Goal: Task Accomplishment & Management: Use online tool/utility

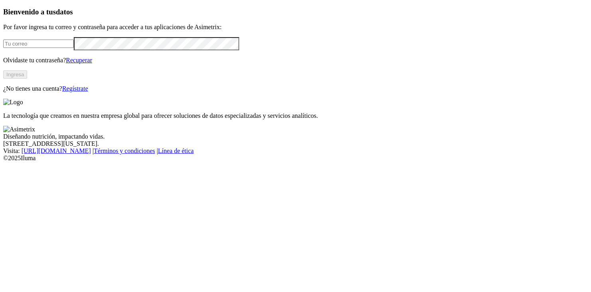
click at [53, 48] on input "email" at bounding box center [38, 44] width 71 height 8
type input "[EMAIL_ADDRESS][DOMAIN_NAME]"
click at [27, 79] on button "Ingresa" at bounding box center [15, 74] width 24 height 8
